Goal: Find specific fact: Find specific page/section

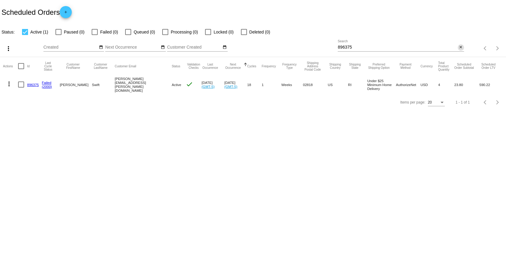
click at [463, 47] on mat-icon "close" at bounding box center [461, 47] width 4 height 5
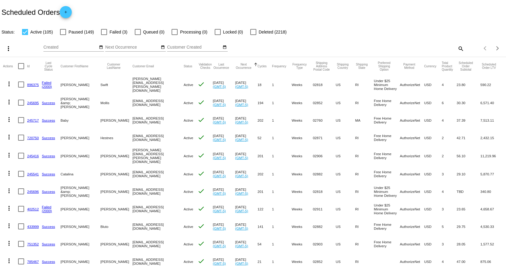
click at [457, 46] on mat-icon "search" at bounding box center [460, 48] width 7 height 9
click at [421, 48] on input "Search" at bounding box center [401, 47] width 126 height 5
type input "ben"
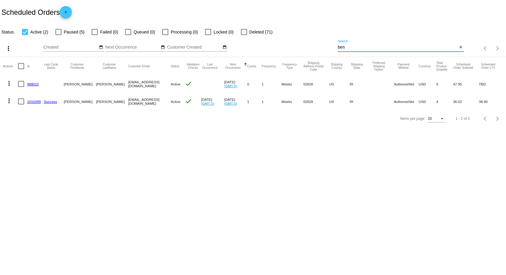
click at [72, 33] on span "Paused (5)" at bounding box center [74, 31] width 21 height 7
click at [59, 35] on input "Paused (5)" at bounding box center [58, 35] width 0 height 0
checkbox input "true"
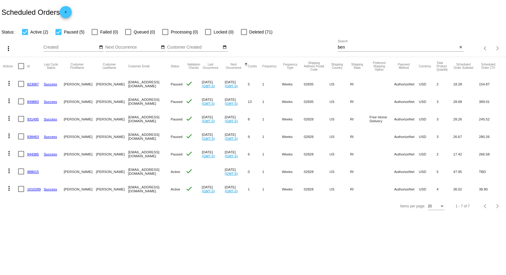
drag, startPoint x: 152, startPoint y: 171, endPoint x: 112, endPoint y: 172, distance: 39.9
click at [128, 172] on mat-cell "[EMAIL_ADDRESS][DOMAIN_NAME]" at bounding box center [149, 172] width 43 height 18
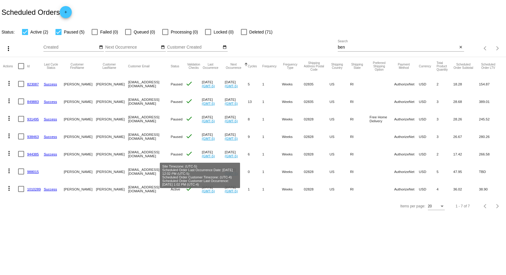
copy mat-cell "[EMAIL_ADDRESS][DOMAIN_NAME]"
